Goal: Navigation & Orientation: Find specific page/section

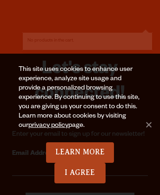
scroll to position [7, 0]
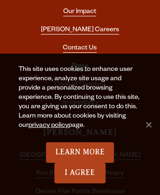
click at [80, 63] on link "Press" at bounding box center [80, 67] width 17 height 8
